Goal: Task Accomplishment & Management: Complete application form

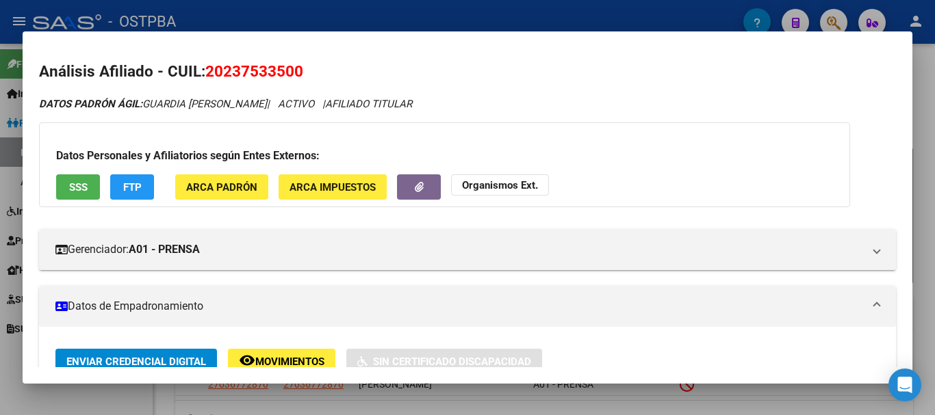
click at [118, 389] on div at bounding box center [467, 207] width 935 height 415
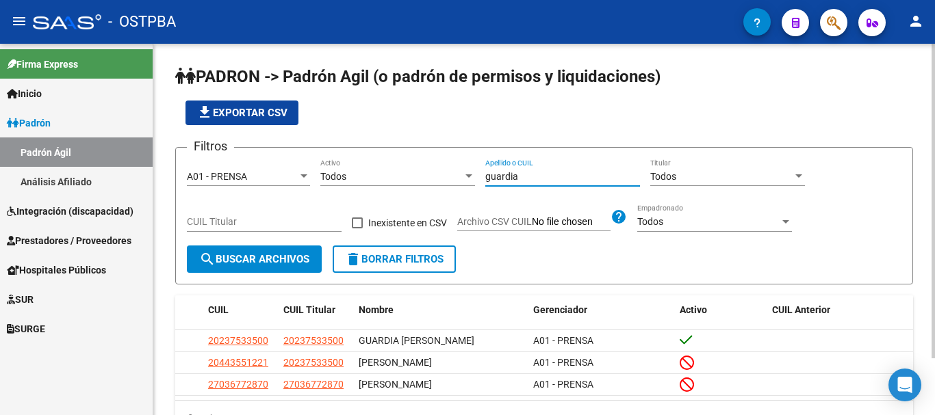
click at [545, 179] on input "guardia" at bounding box center [562, 177] width 155 height 12
type input "g"
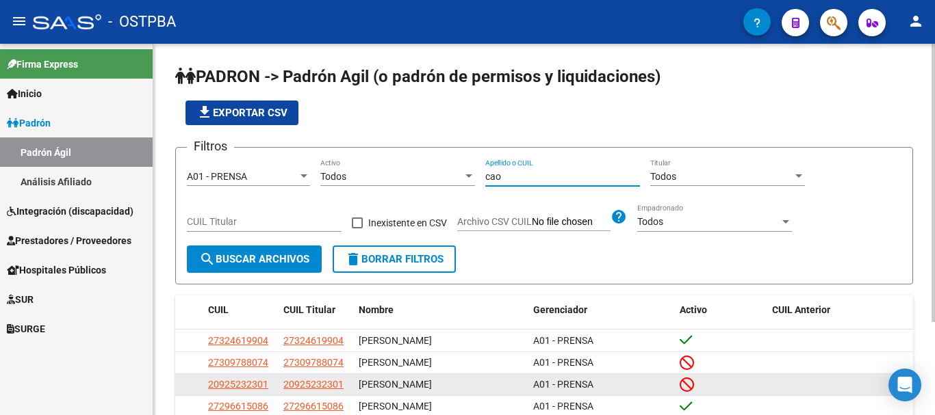
scroll to position [68, 0]
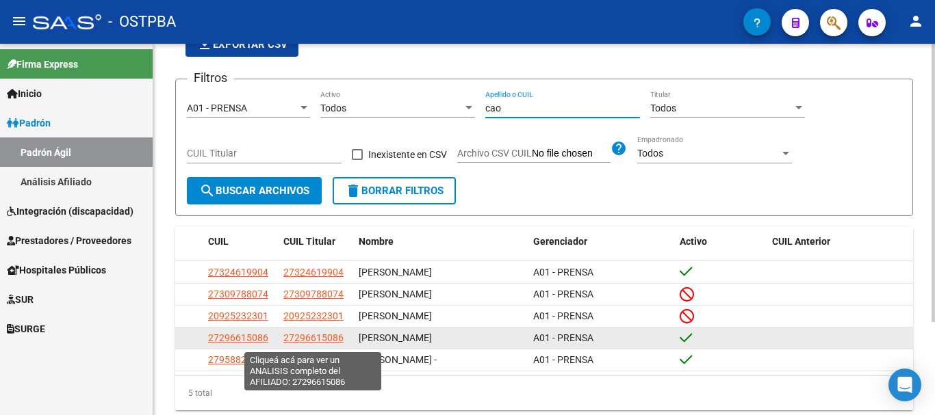
type input "cao"
click at [305, 336] on span "27296615086" at bounding box center [313, 338] width 60 height 11
type textarea "27296615086"
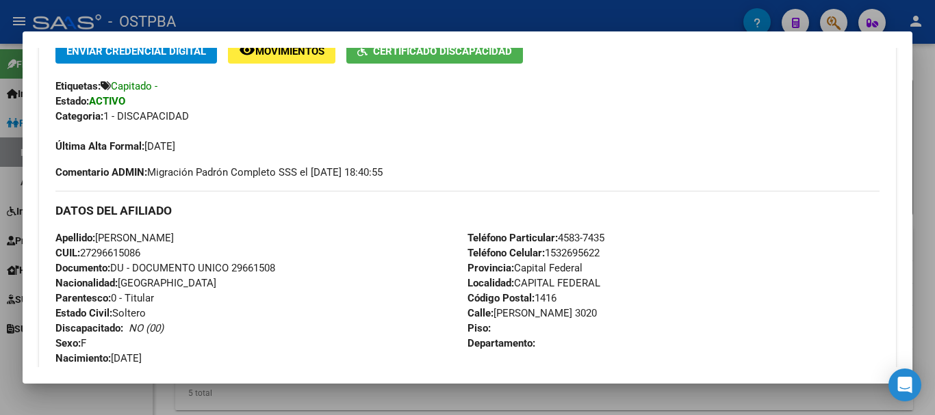
scroll to position [342, 0]
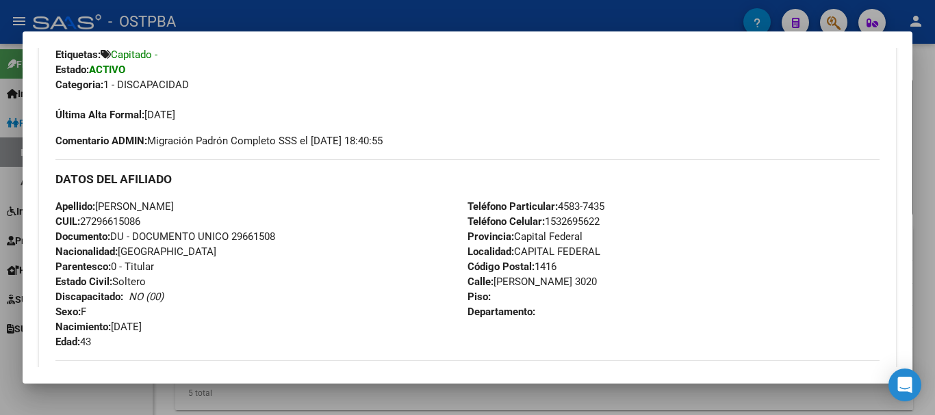
click at [127, 400] on div at bounding box center [467, 207] width 935 height 415
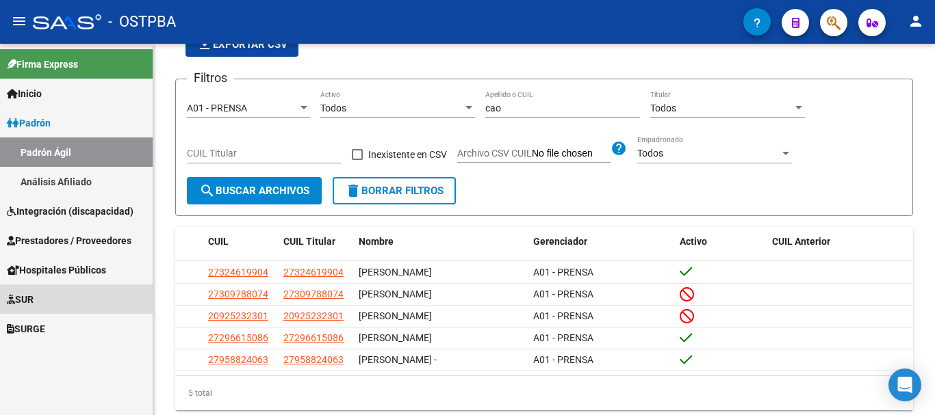
click at [29, 297] on span "SUR" at bounding box center [20, 299] width 27 height 15
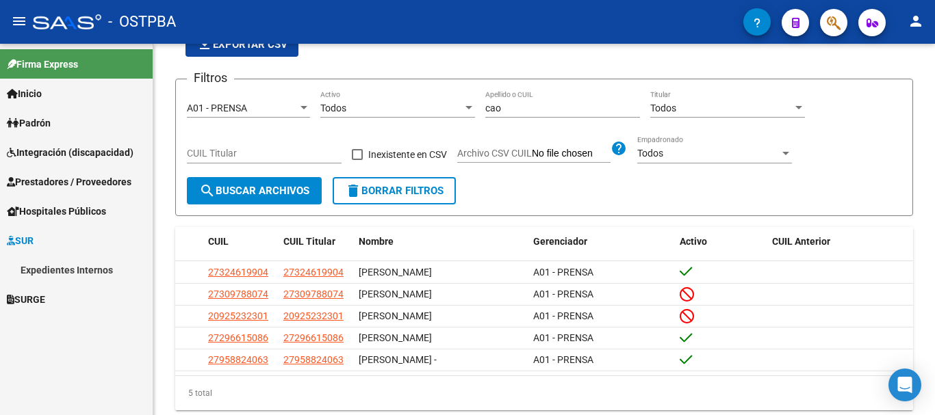
click at [49, 268] on link "Expedientes Internos" at bounding box center [76, 269] width 153 height 29
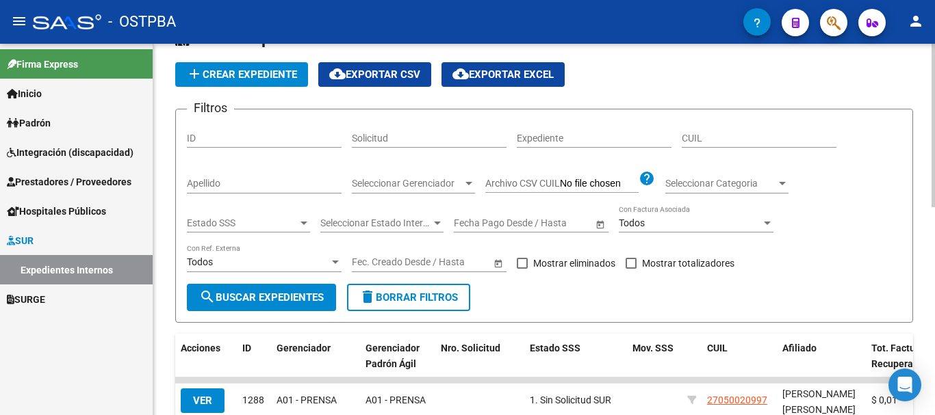
click at [218, 183] on input "Apellido" at bounding box center [264, 184] width 155 height 12
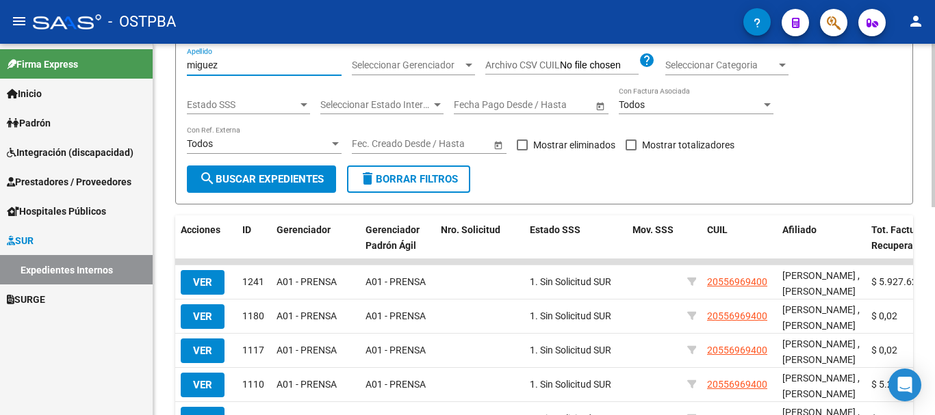
scroll to position [205, 0]
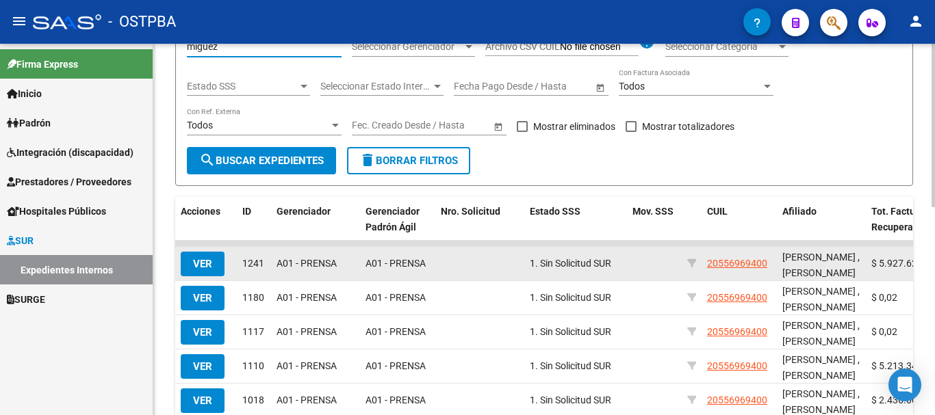
type input "miguez"
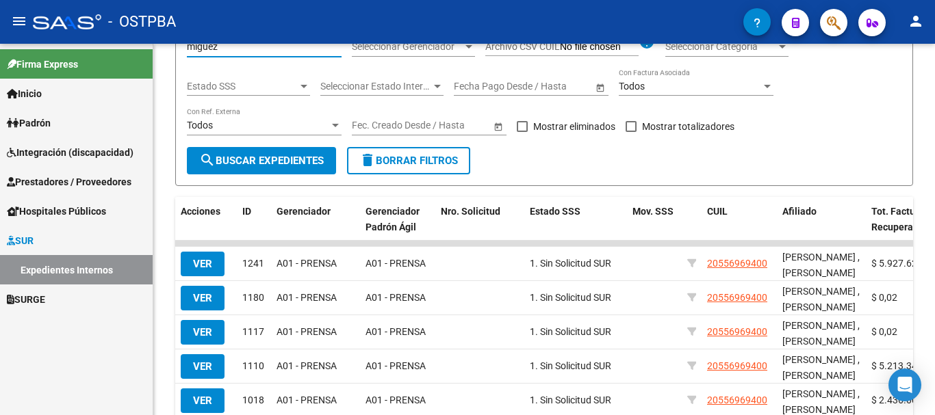
click at [209, 263] on span "VER" at bounding box center [202, 264] width 19 height 12
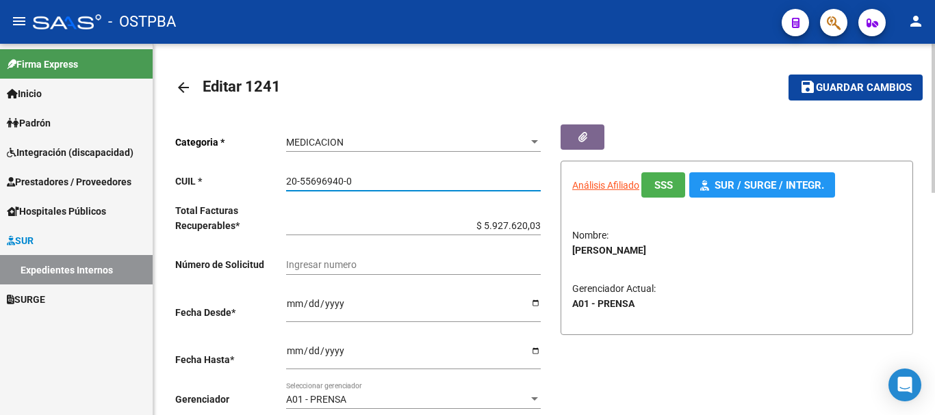
drag, startPoint x: 287, startPoint y: 181, endPoint x: 351, endPoint y: 178, distance: 63.7
click at [351, 178] on input "20-55696940-0" at bounding box center [413, 182] width 255 height 12
click at [177, 88] on mat-icon "arrow_back" at bounding box center [183, 87] width 16 height 16
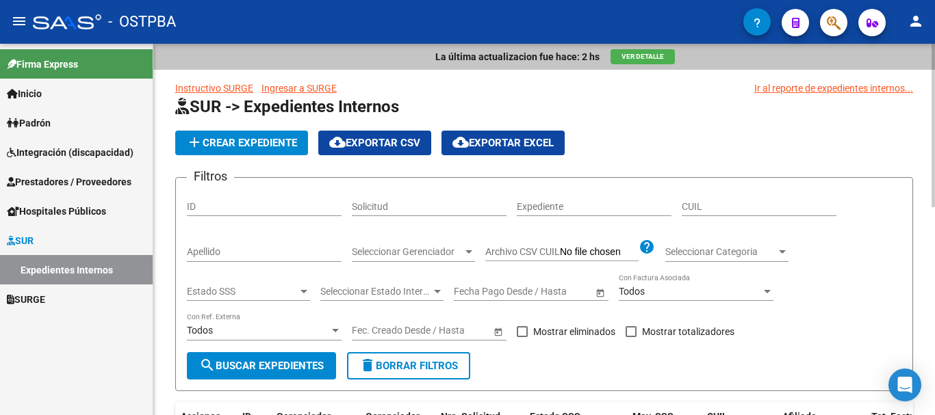
click at [236, 140] on span "add Crear Expediente" at bounding box center [241, 143] width 111 height 12
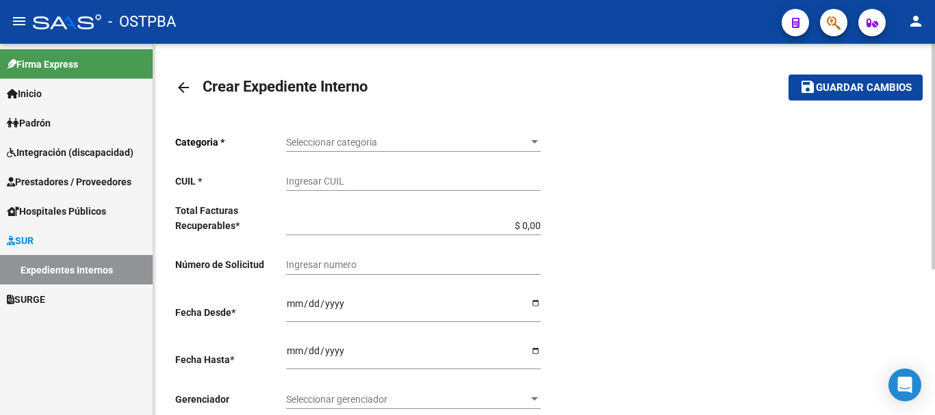
click at [537, 145] on div at bounding box center [534, 142] width 12 height 11
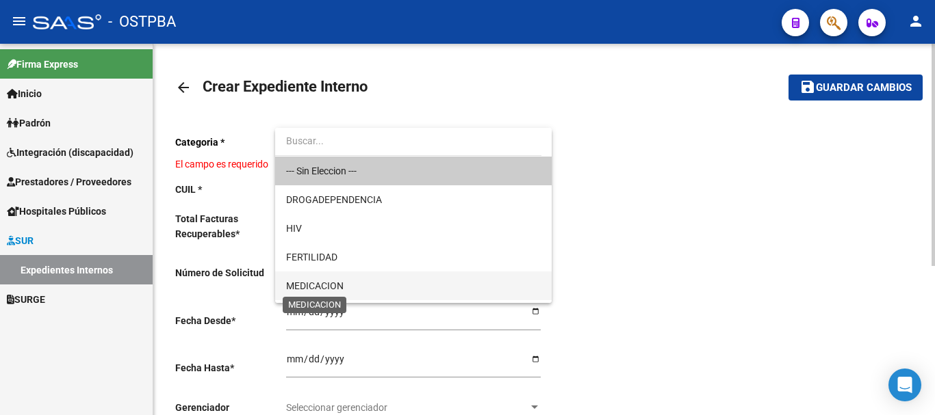
drag, startPoint x: 332, startPoint y: 282, endPoint x: 334, endPoint y: 258, distance: 24.0
click at [329, 282] on span "MEDICACION" at bounding box center [314, 286] width 57 height 11
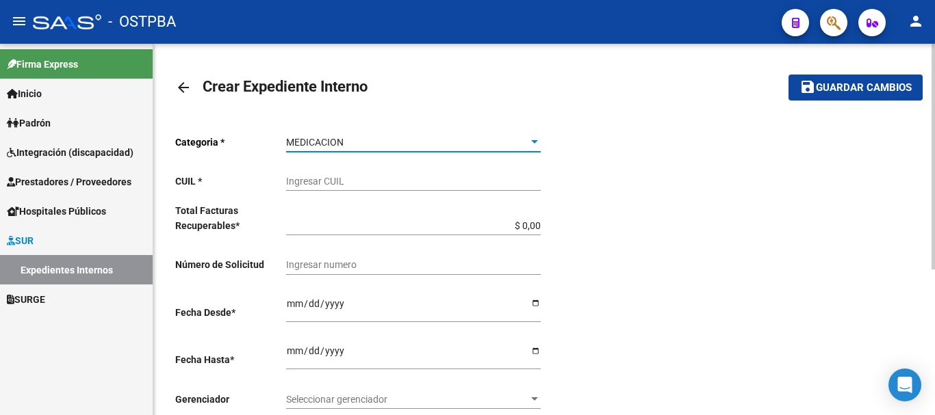
click at [305, 178] on input "Ingresar CUIL" at bounding box center [413, 182] width 255 height 12
paste input "20-55696940-0"
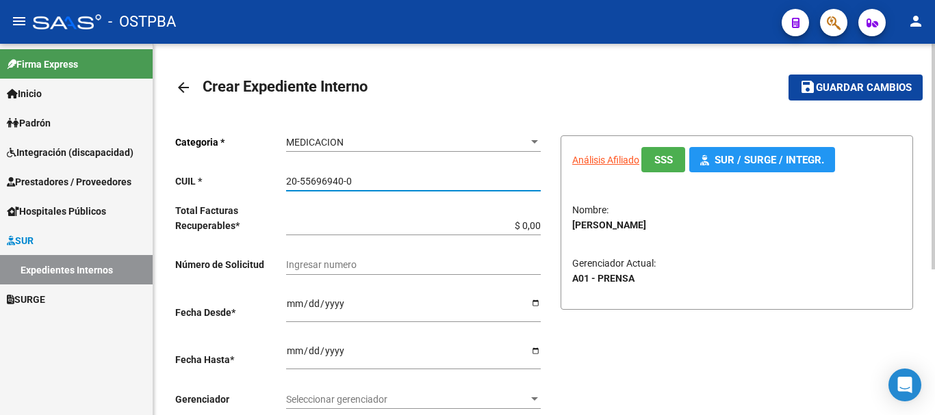
type input "20-55696940-0"
click at [540, 224] on input "$ 0,00" at bounding box center [413, 226] width 255 height 12
type input "$ 0,01"
click at [533, 305] on input "Ingresar desde" at bounding box center [413, 308] width 255 height 21
type input "[DATE]"
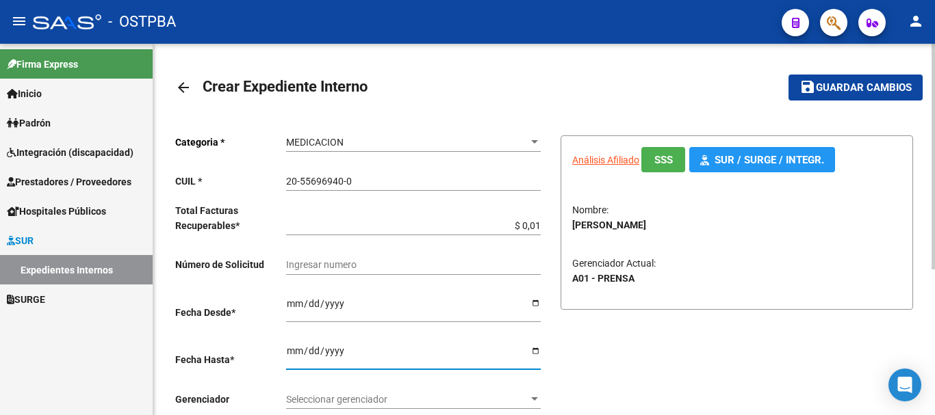
click at [534, 348] on input "Ingresar hasta" at bounding box center [413, 356] width 255 height 21
type input "[DATE]"
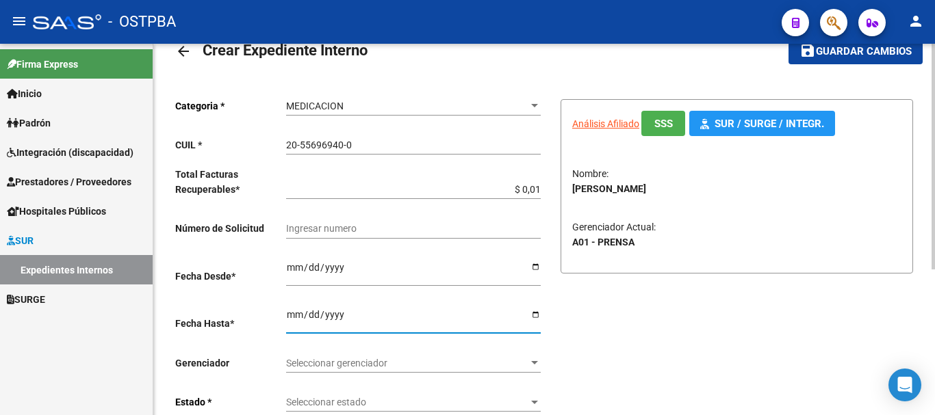
scroll to position [68, 0]
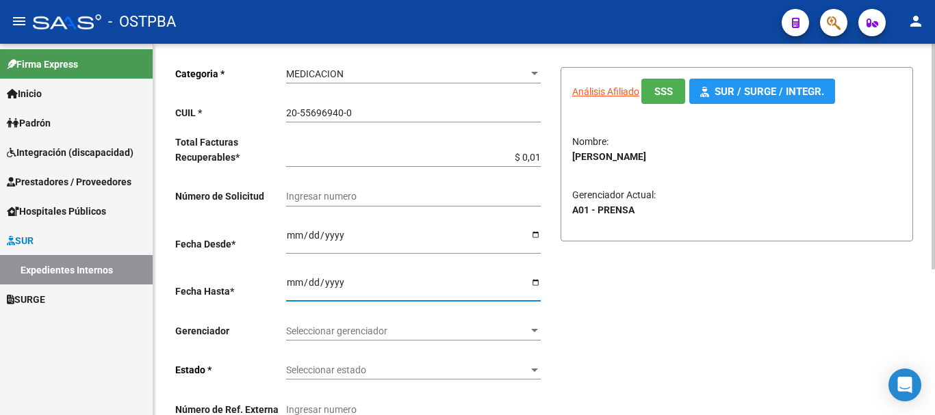
click at [535, 329] on div at bounding box center [534, 330] width 7 height 3
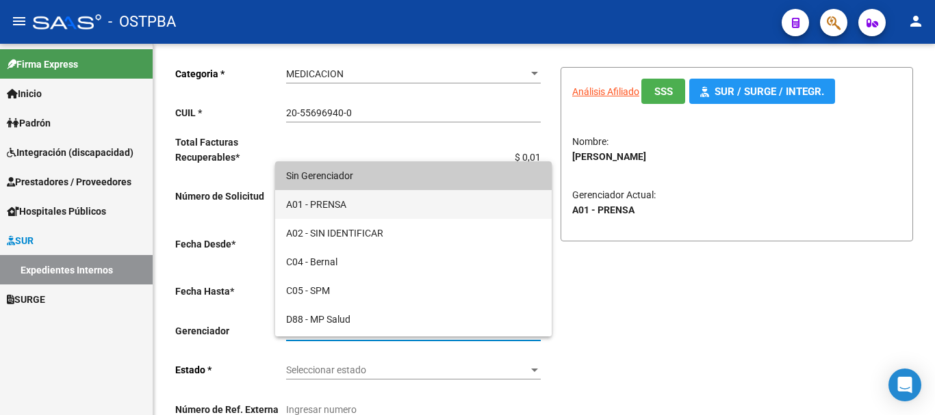
click at [324, 205] on span "A01 - PRENSA" at bounding box center [413, 204] width 255 height 29
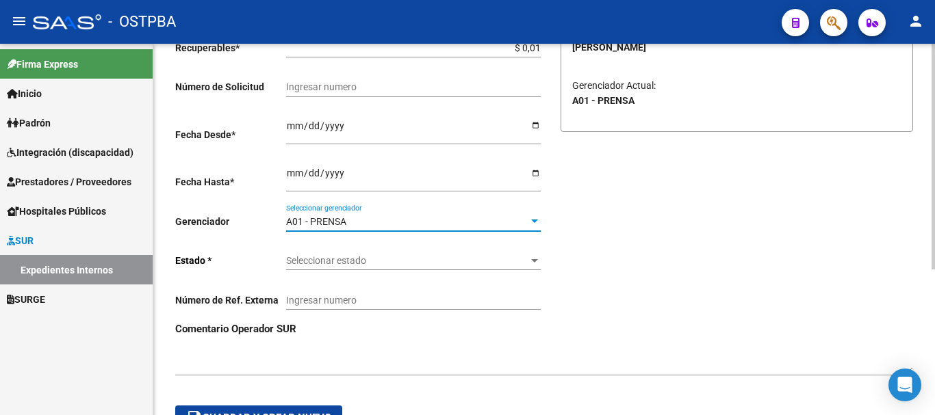
scroll to position [205, 0]
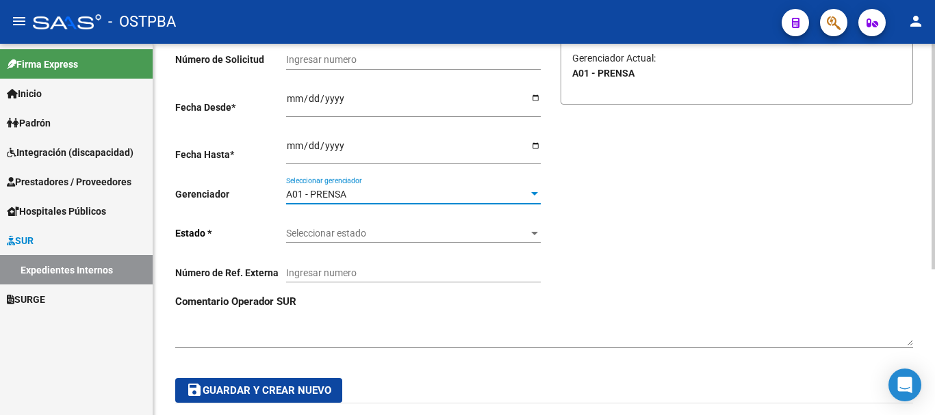
click at [535, 232] on div at bounding box center [534, 233] width 7 height 3
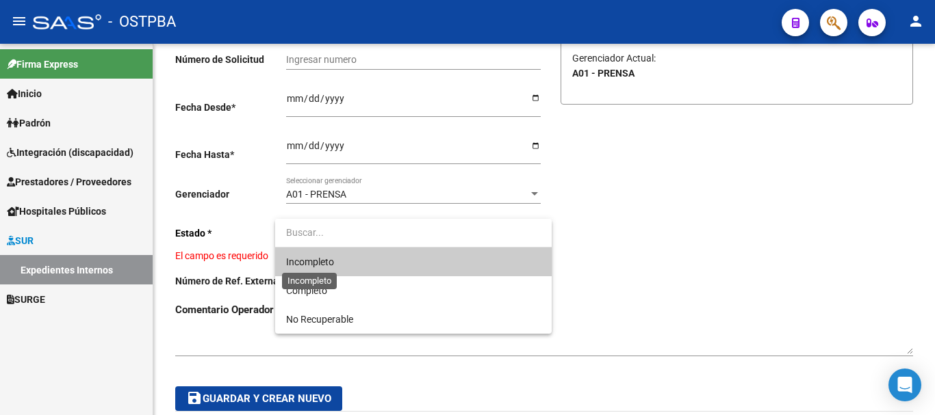
click at [324, 257] on span "Incompleto" at bounding box center [310, 262] width 48 height 11
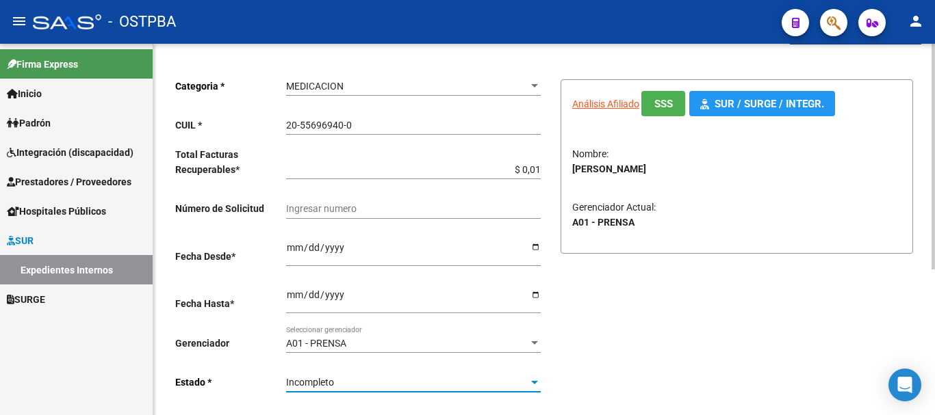
scroll to position [0, 0]
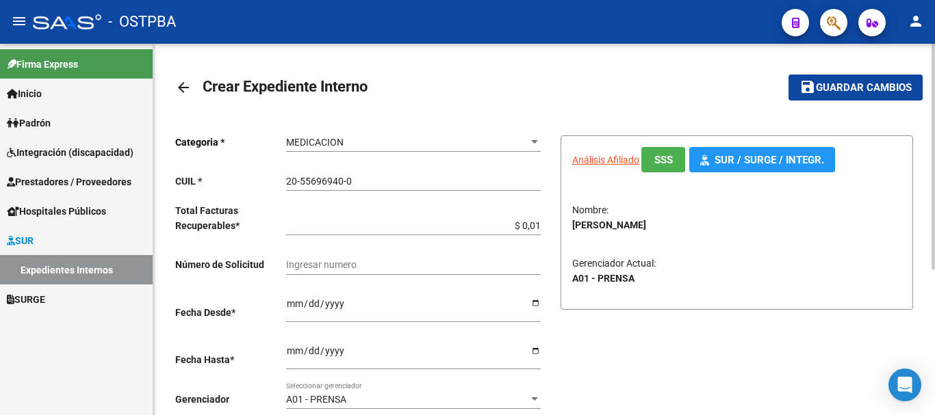
click at [862, 90] on span "Guardar cambios" at bounding box center [864, 88] width 96 height 12
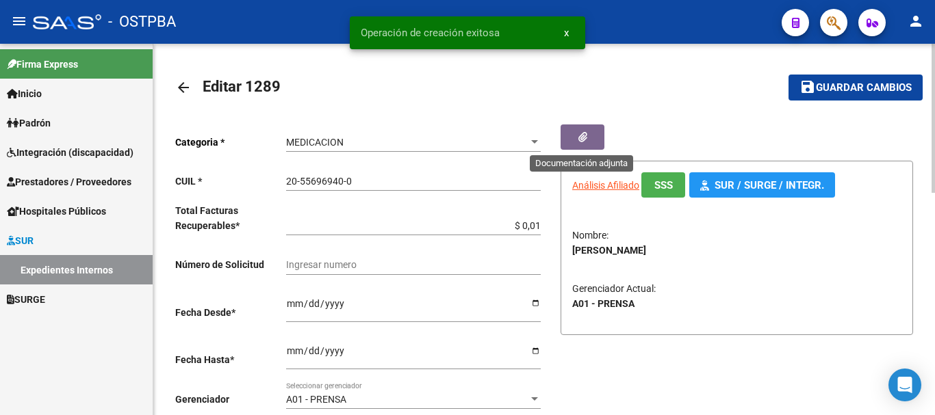
click at [580, 135] on icon "button" at bounding box center [582, 137] width 9 height 10
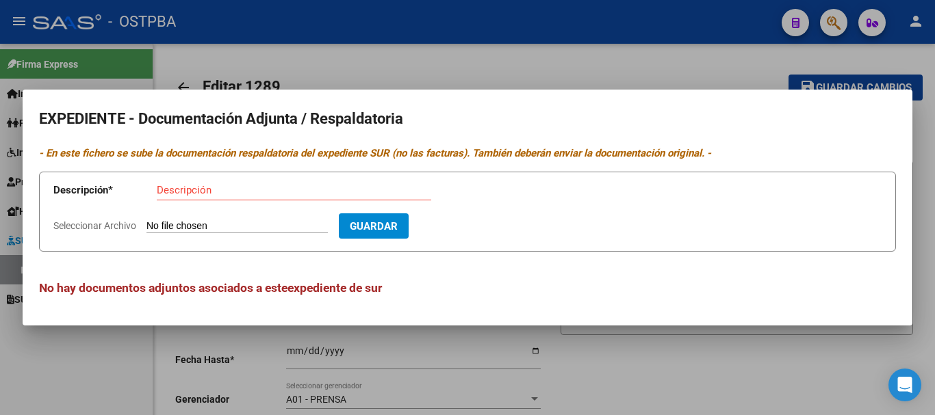
click at [194, 191] on input "Descripción" at bounding box center [294, 190] width 274 height 12
click at [229, 188] on input "Receta [PERSON_NAME]" at bounding box center [294, 190] width 274 height 12
type input "Receta [PERSON_NAME]"
click at [198, 227] on input "Seleccionar Archivo" at bounding box center [236, 226] width 181 height 13
type input "C:\fakepath\Receta [PERSON_NAME] Lorenzo_20250909_0001.pdf"
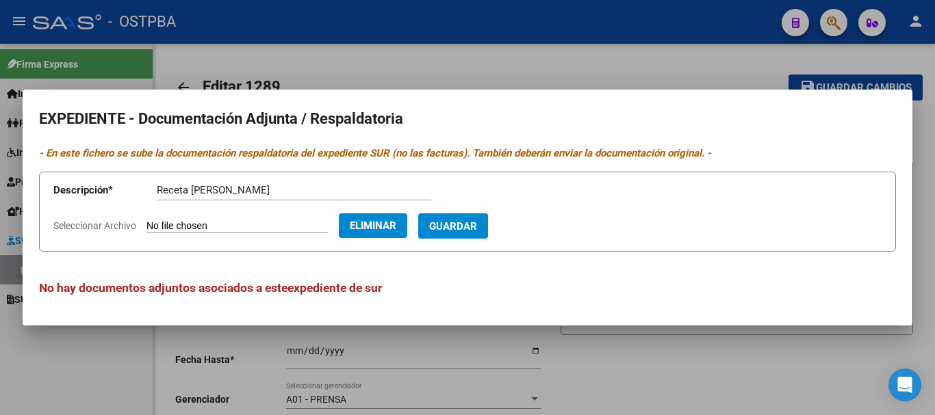
click at [477, 229] on span "Guardar" at bounding box center [453, 226] width 48 height 12
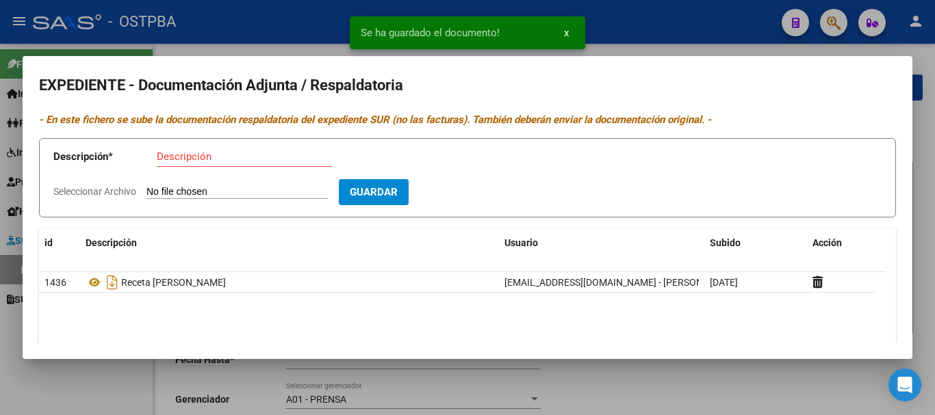
click at [659, 387] on div at bounding box center [467, 207] width 935 height 415
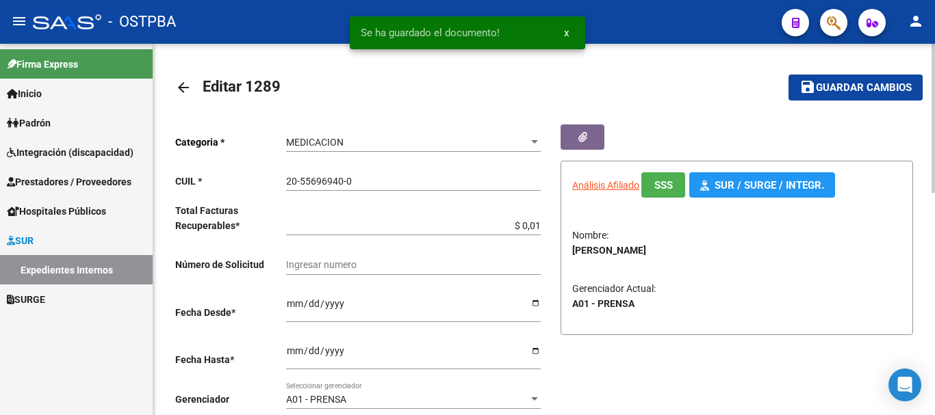
click at [844, 84] on span "Guardar cambios" at bounding box center [864, 88] width 96 height 12
click at [183, 86] on mat-icon "arrow_back" at bounding box center [183, 87] width 16 height 16
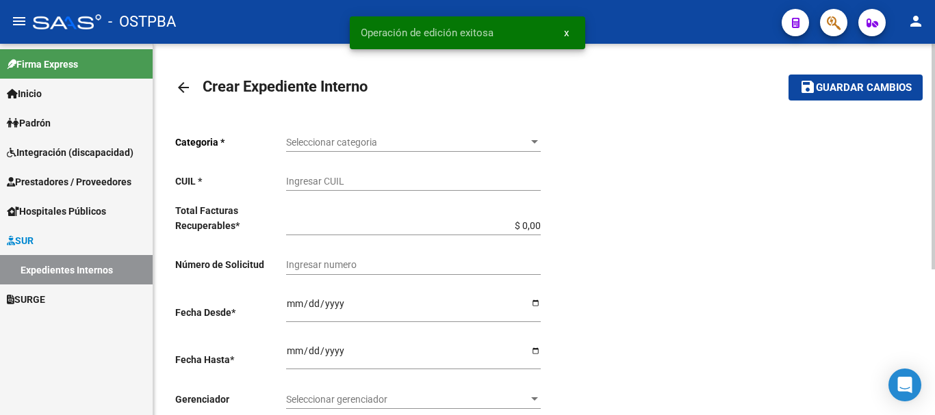
click at [183, 86] on mat-icon "arrow_back" at bounding box center [183, 87] width 16 height 16
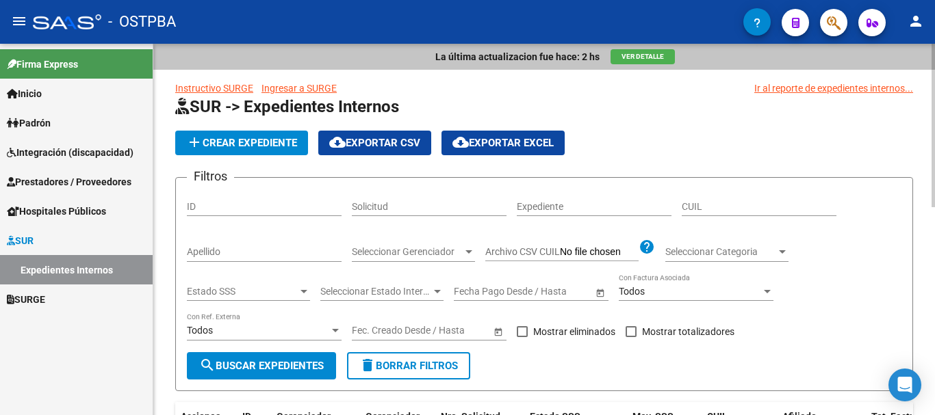
scroll to position [474, 0]
